Goal: Use online tool/utility: Use online tool/utility

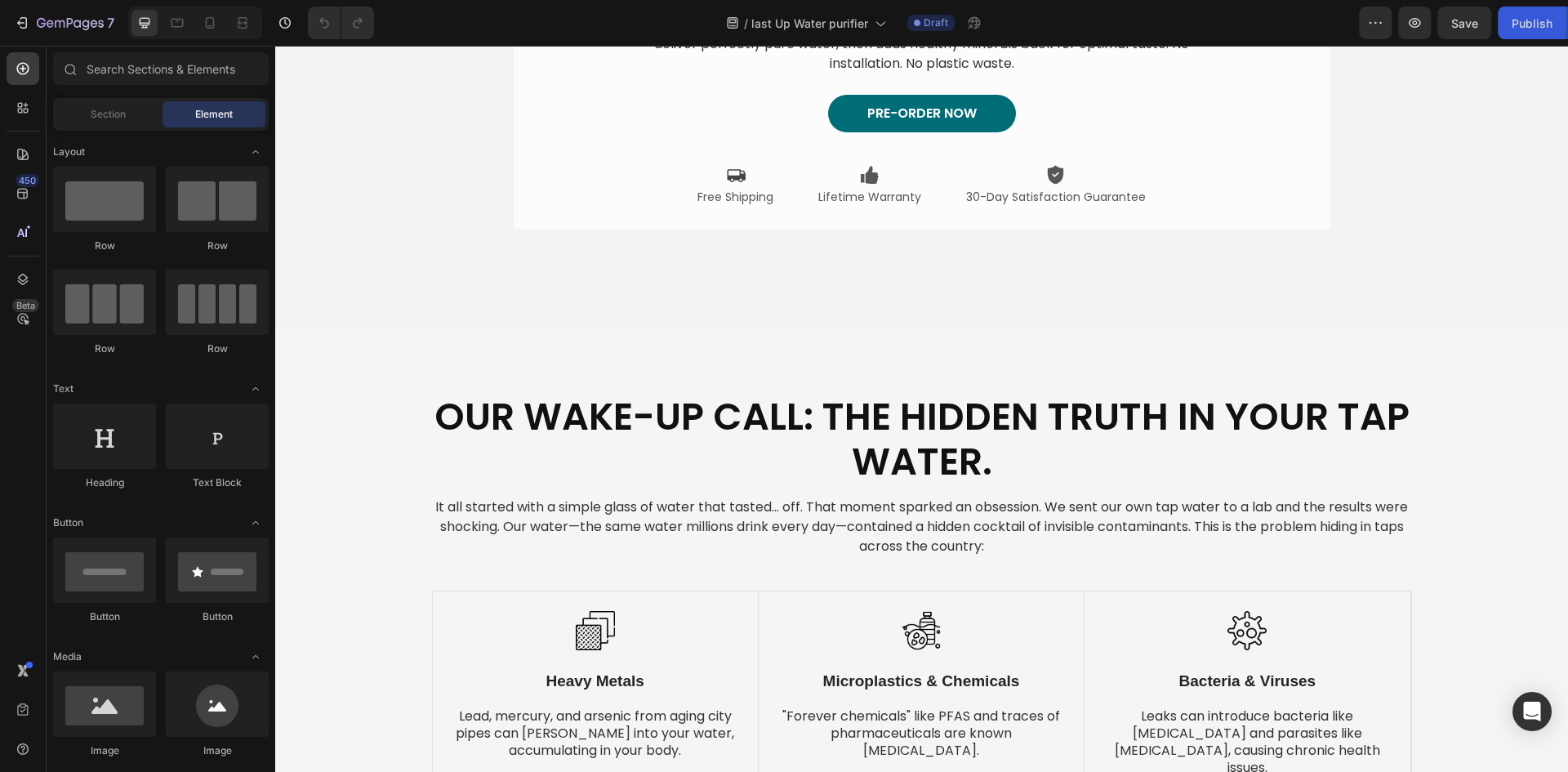
scroll to position [121, 0]
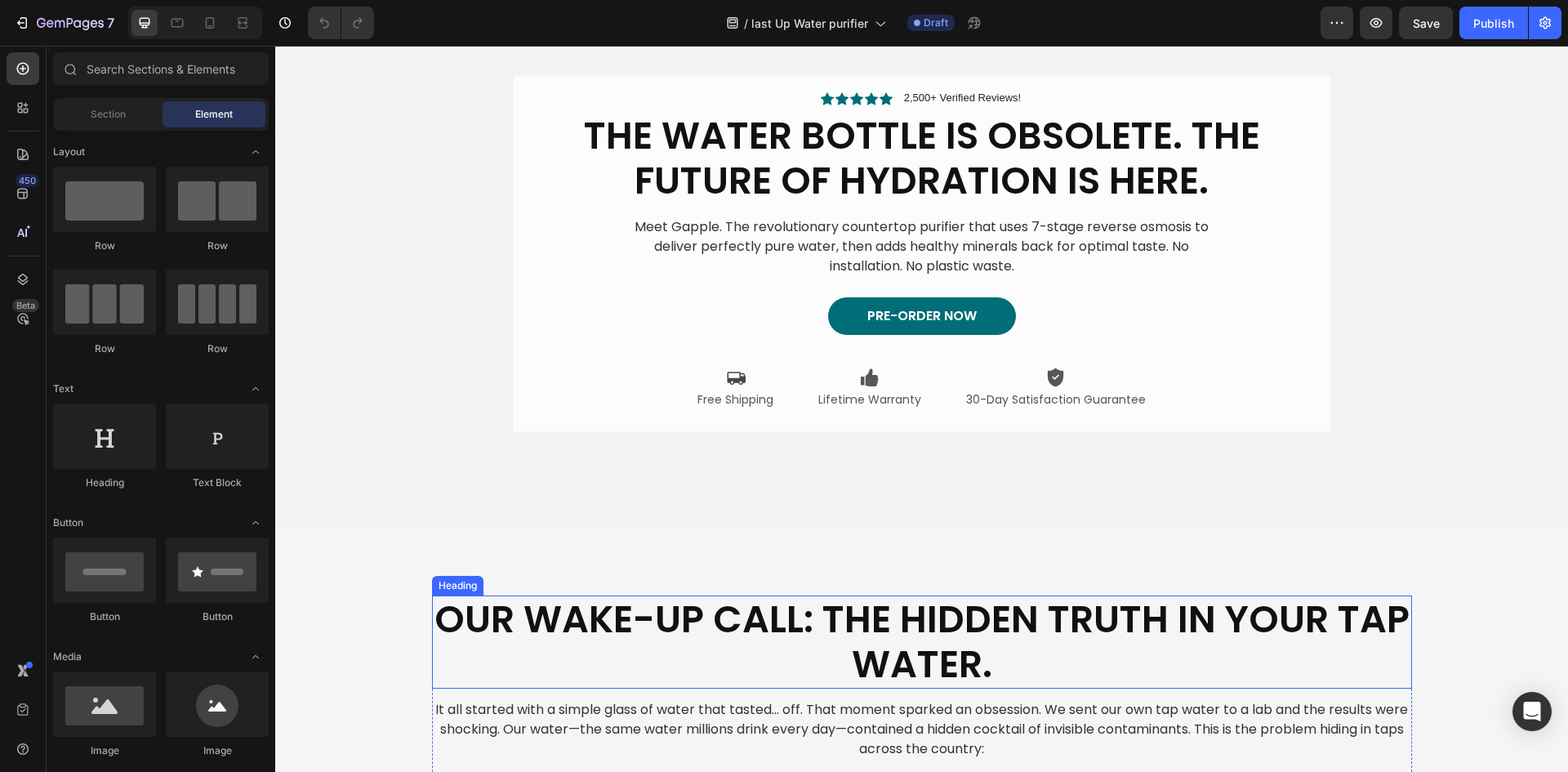
click at [685, 630] on h2 "Our Wake-Up Call: The Hidden Truth in Your Tap Water." at bounding box center [921, 642] width 980 height 93
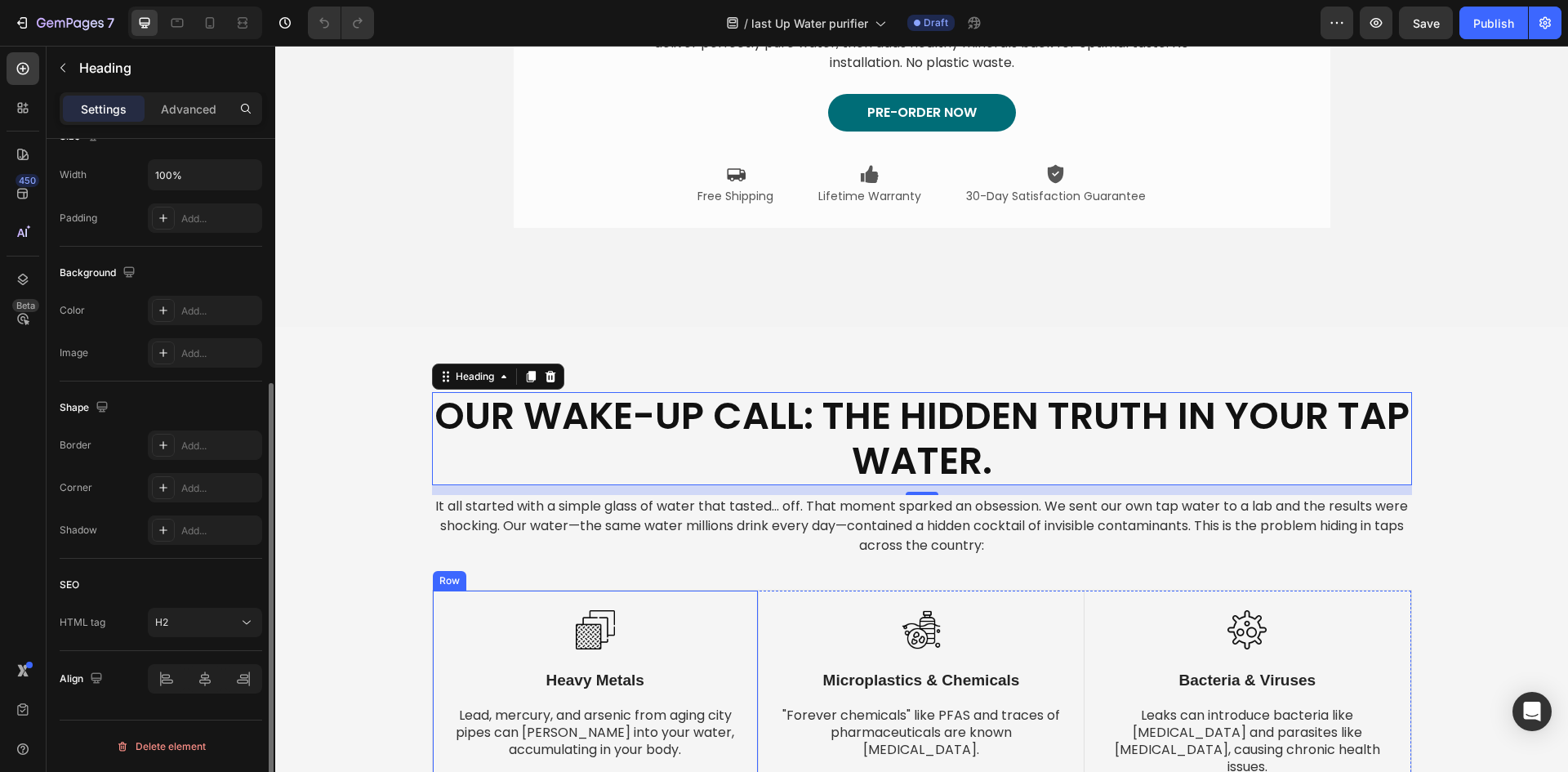
scroll to position [366, 0]
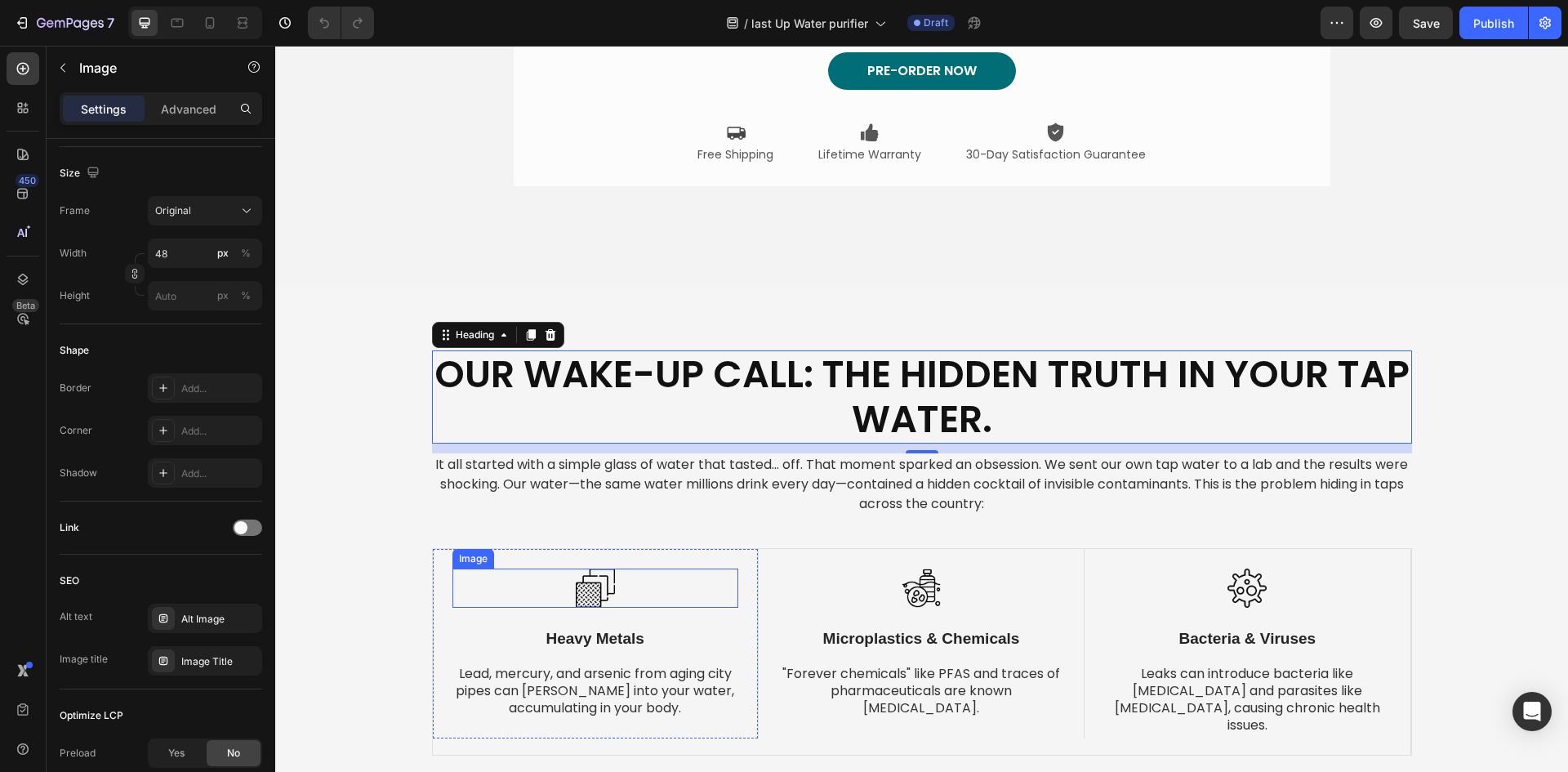
click at [589, 594] on img at bounding box center [595, 588] width 39 height 39
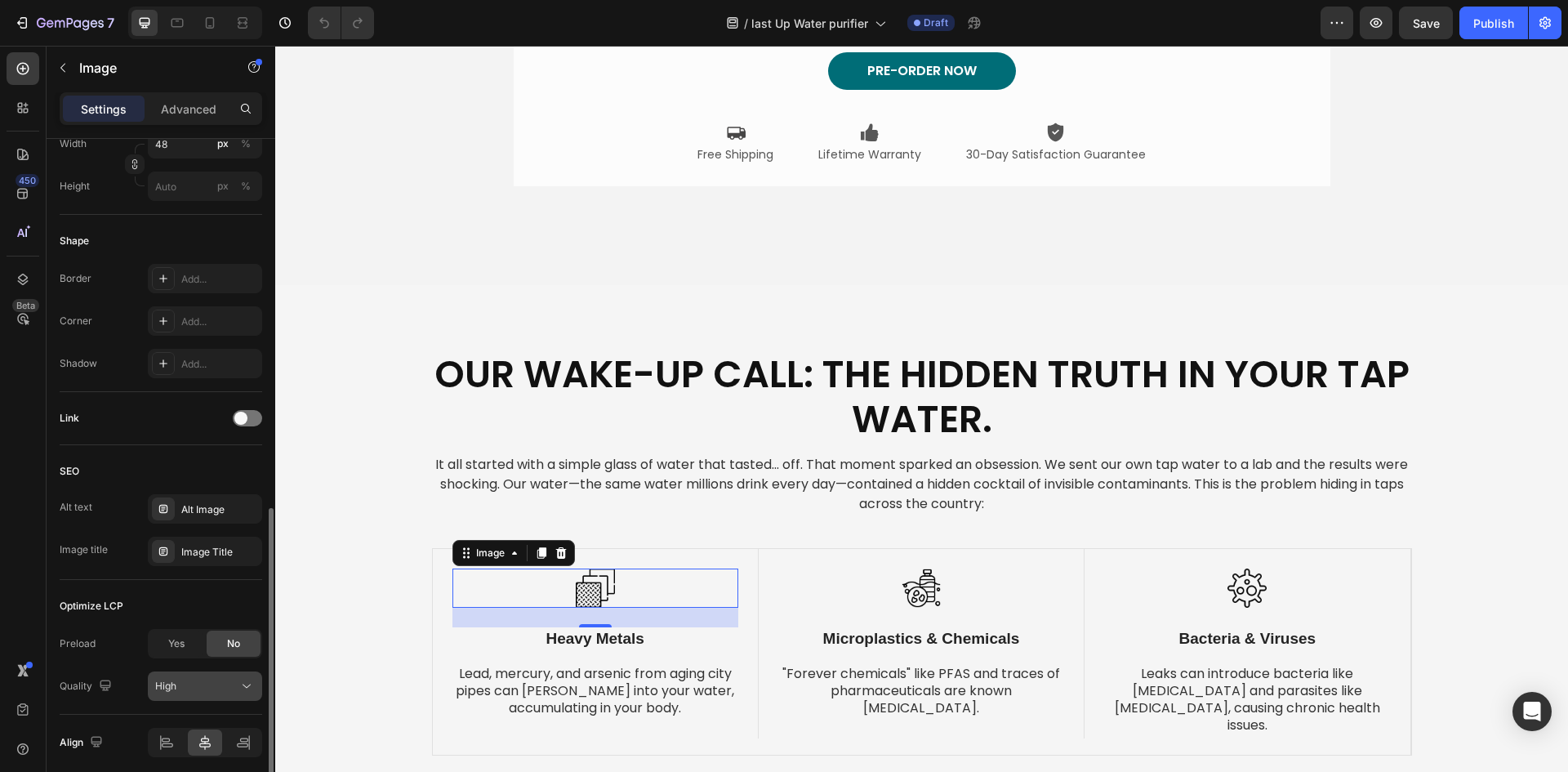
scroll to position [554, 0]
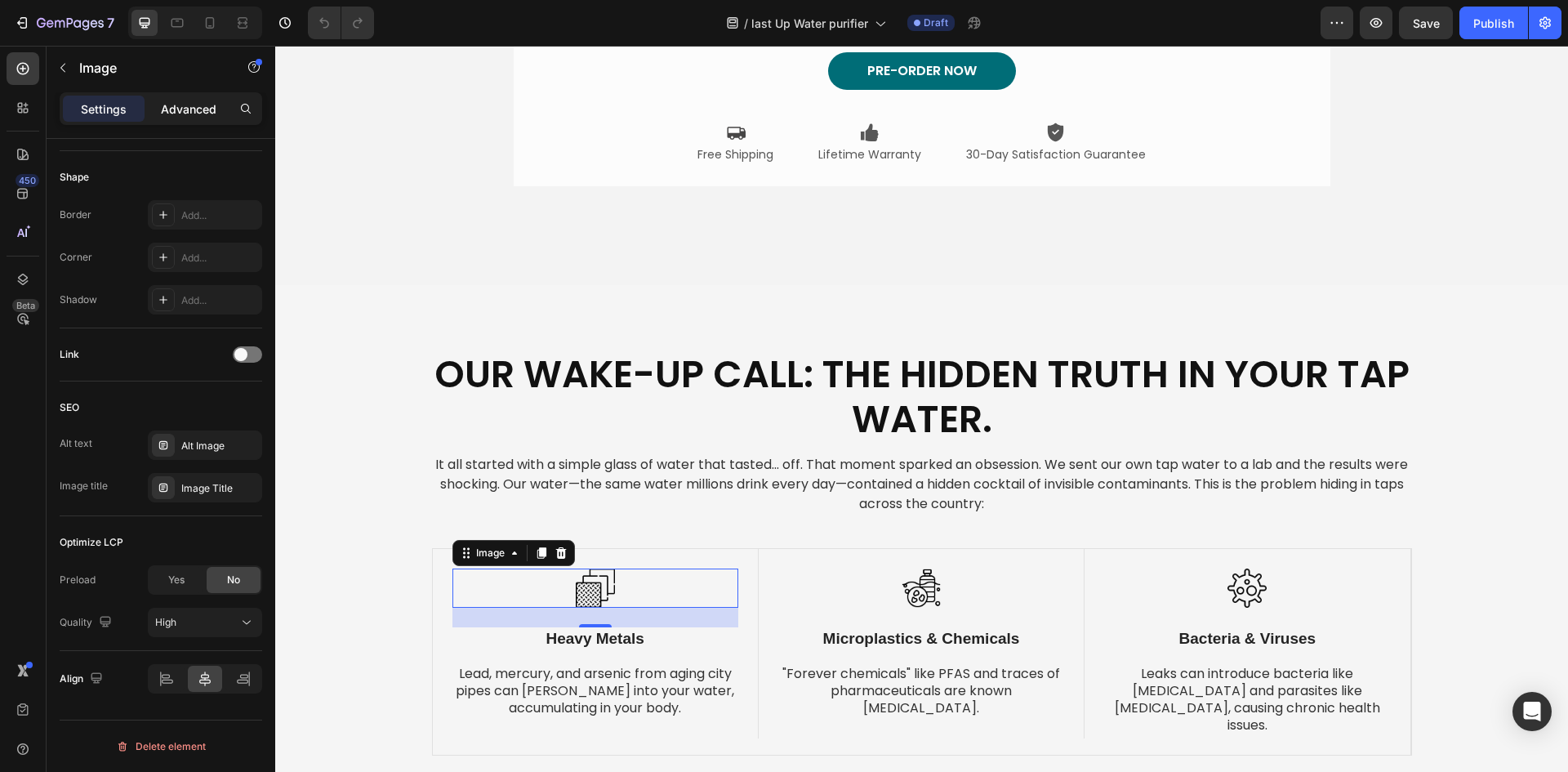
click at [200, 115] on p "Advanced" at bounding box center [188, 109] width 56 height 17
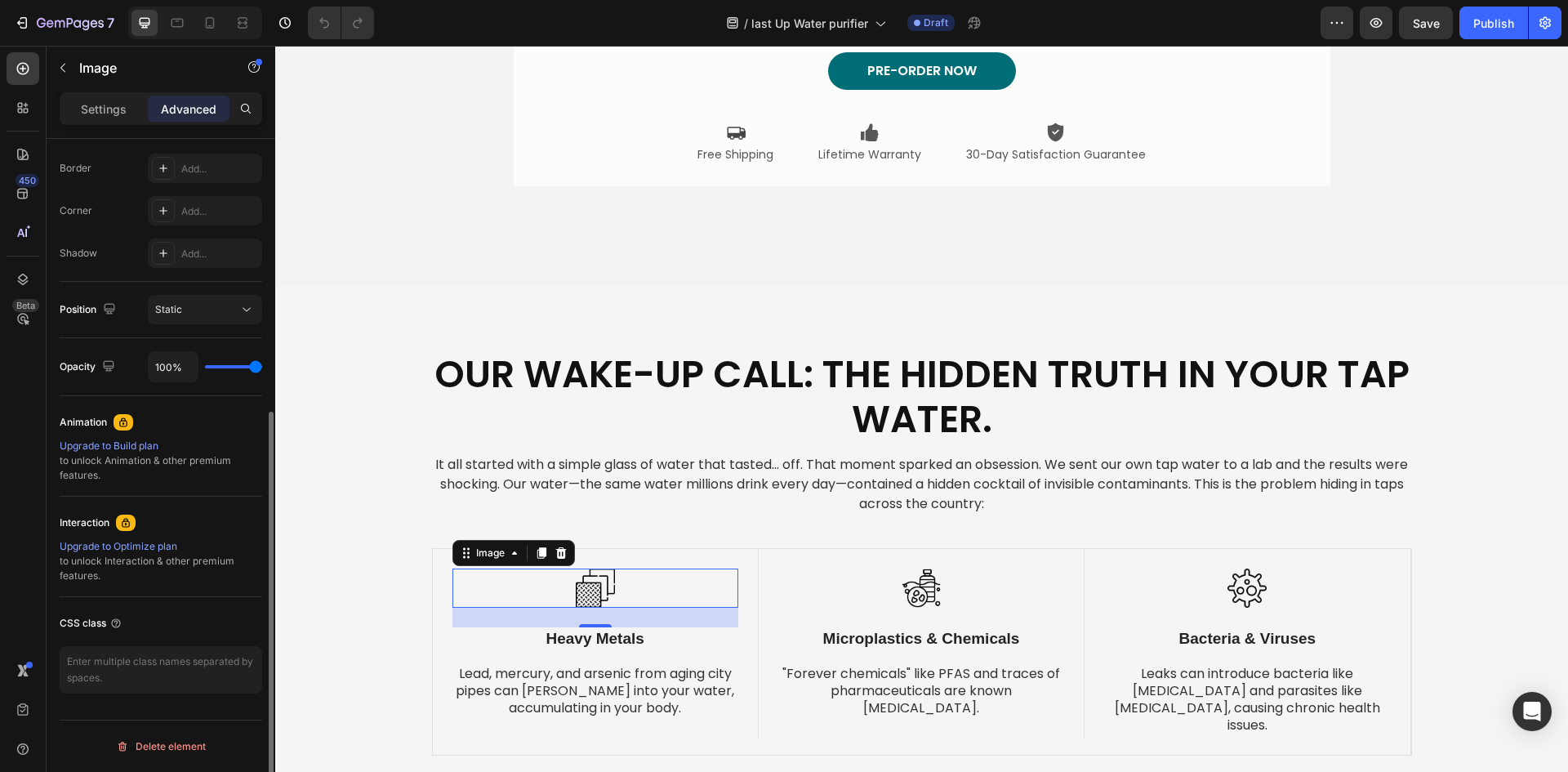
scroll to position [454, 0]
click at [167, 665] on textarea at bounding box center [161, 670] width 203 height 47
type textarea "col1"
drag, startPoint x: 101, startPoint y: 649, endPoint x: 59, endPoint y: 660, distance: 43.4
click at [59, 660] on div "Display on Desktop Yes No Tablet Yes No Mobile Yes No Spacing (px) 0 0 24 0 0 0…" at bounding box center [161, 251] width 228 height 1134
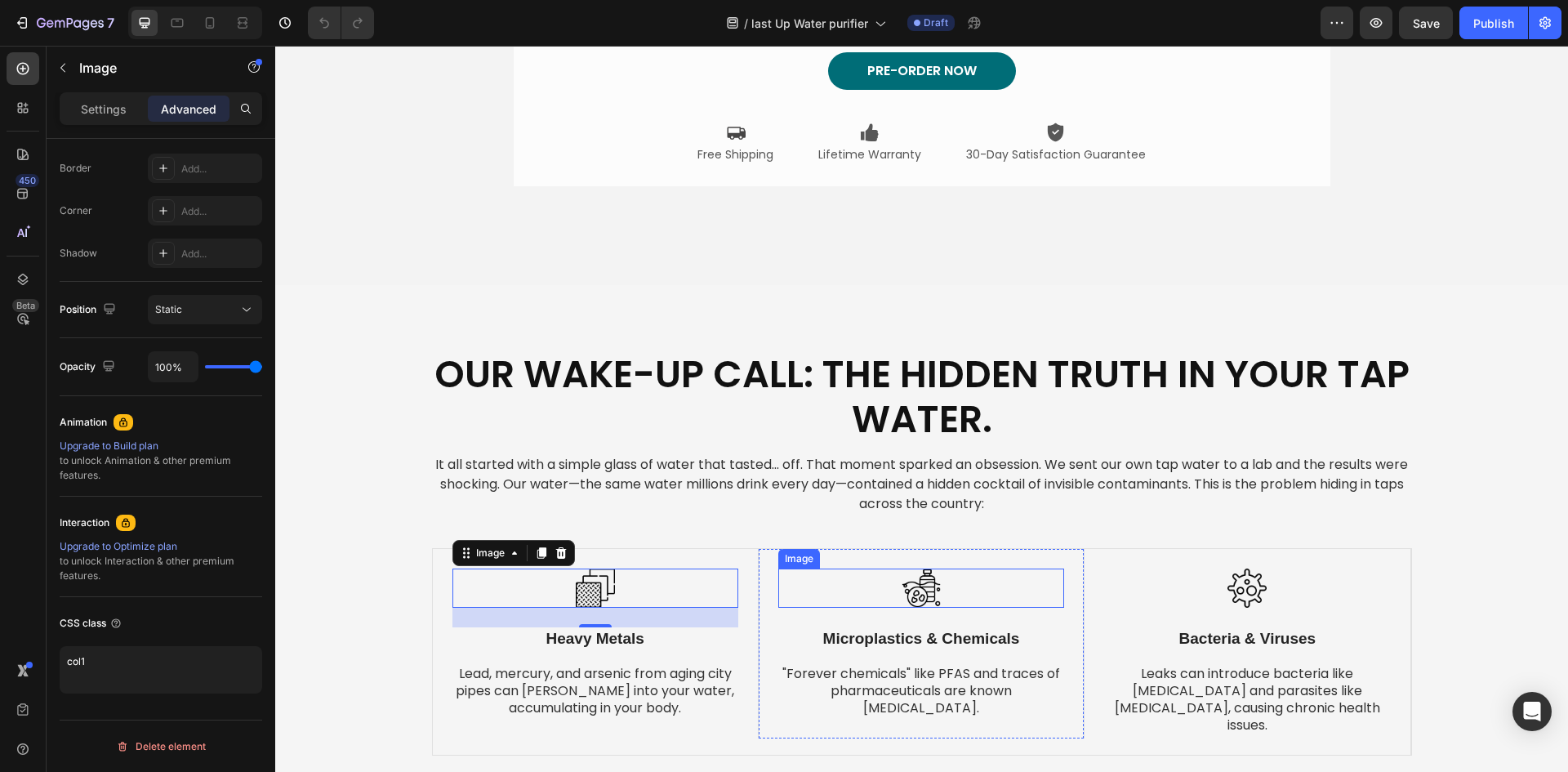
click at [923, 591] on img at bounding box center [921, 588] width 39 height 39
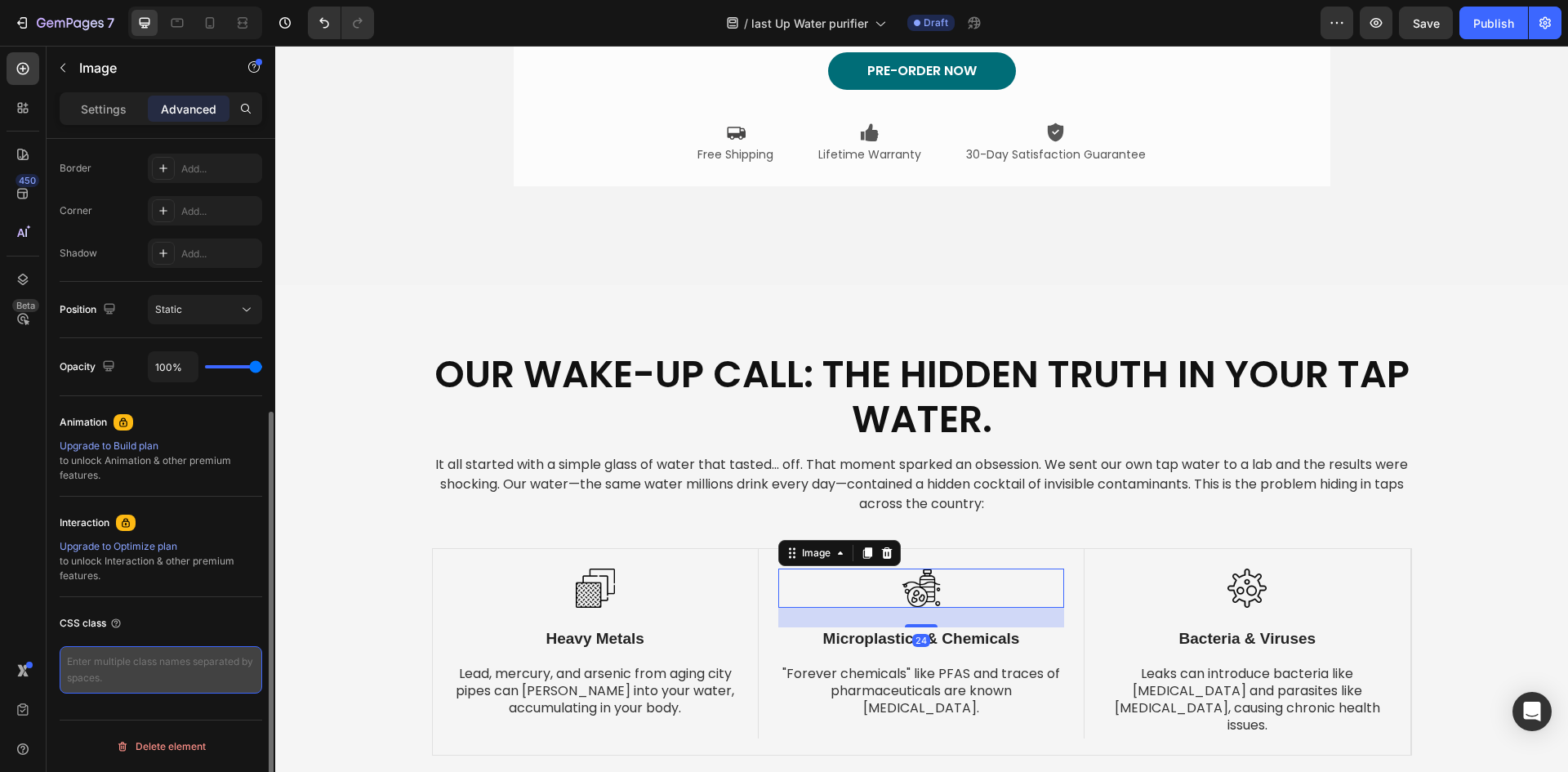
click at [170, 673] on textarea at bounding box center [161, 670] width 203 height 47
paste textarea "col1"
type textarea "col1"
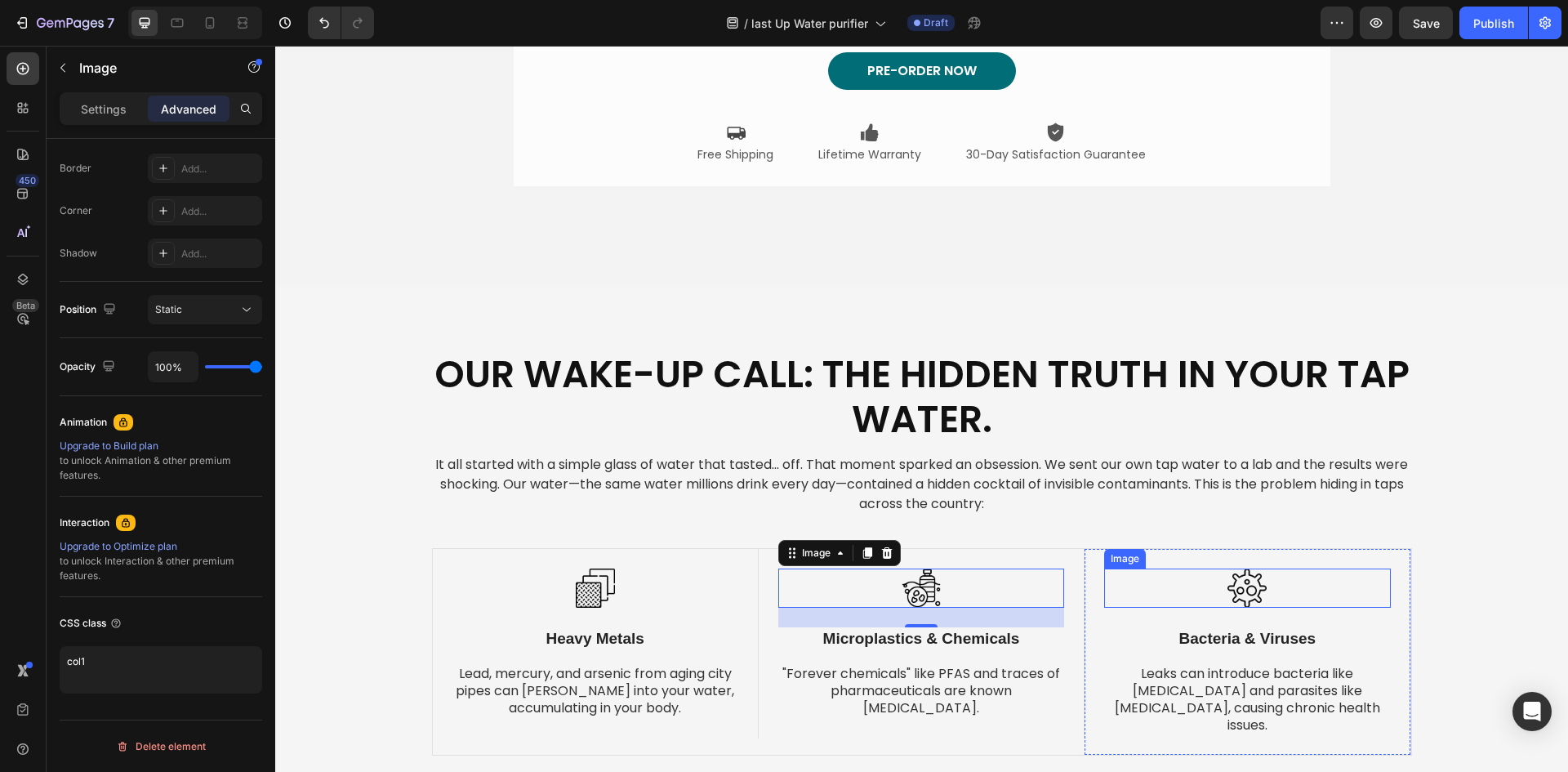
click at [1243, 589] on img at bounding box center [1247, 588] width 39 height 39
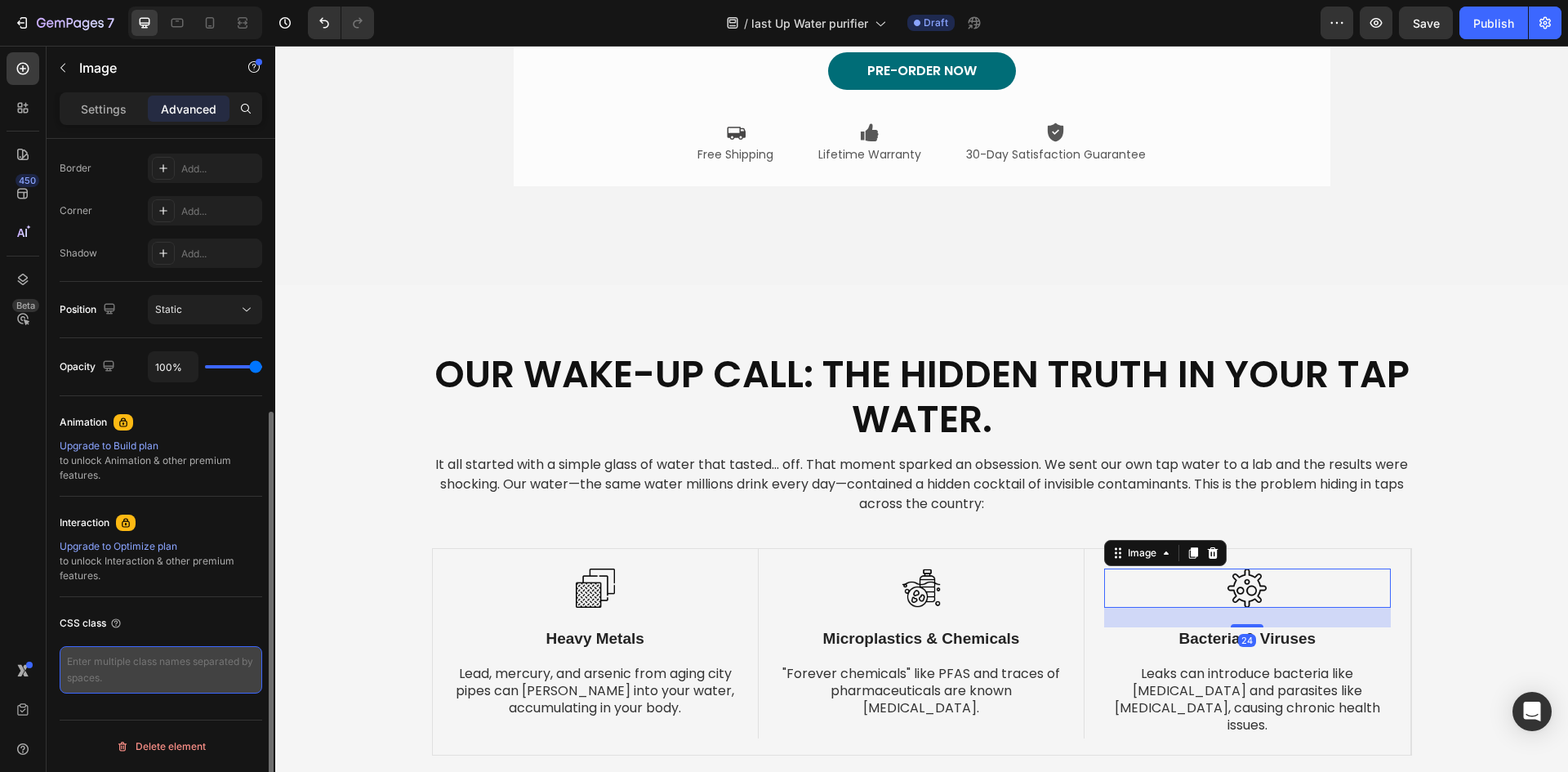
click at [93, 681] on textarea at bounding box center [161, 670] width 203 height 47
paste textarea "col1"
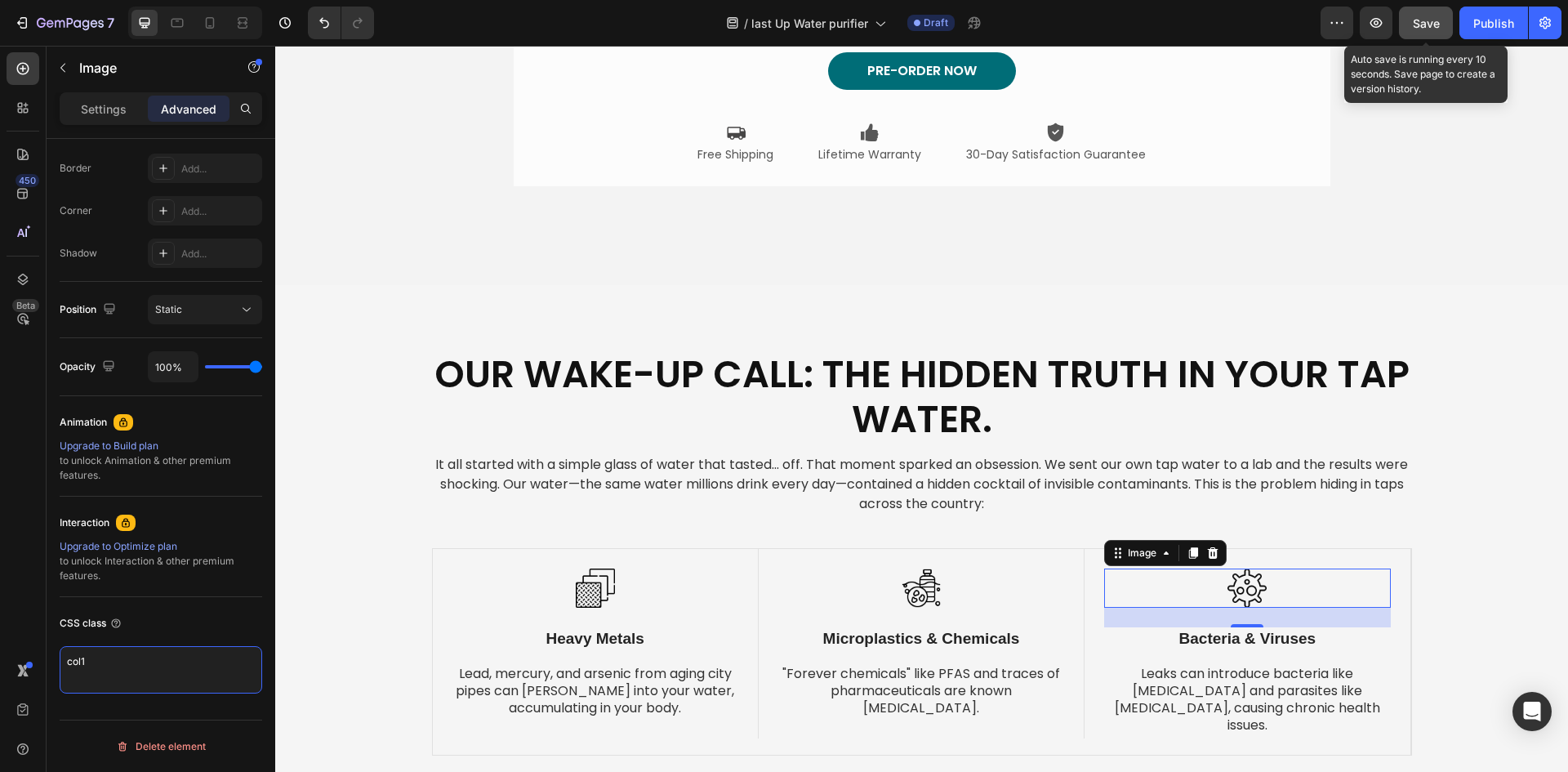
type textarea "col1"
drag, startPoint x: 1434, startPoint y: 30, endPoint x: 1123, endPoint y: 44, distance: 311.3
click at [1434, 30] on span "Save" at bounding box center [1426, 23] width 27 height 14
